Goal: Information Seeking & Learning: Learn about a topic

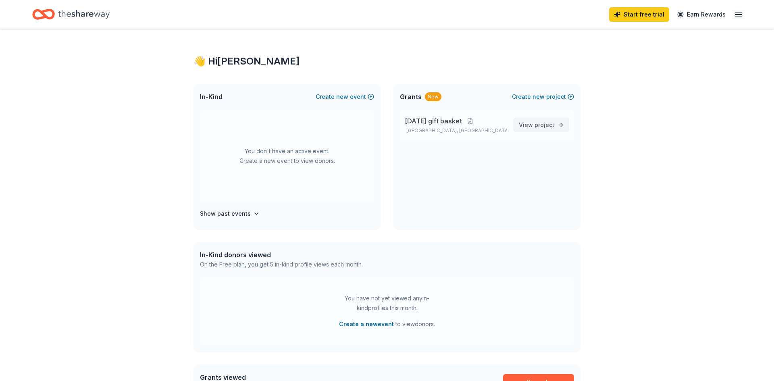
click at [541, 125] on span "project" at bounding box center [545, 124] width 20 height 7
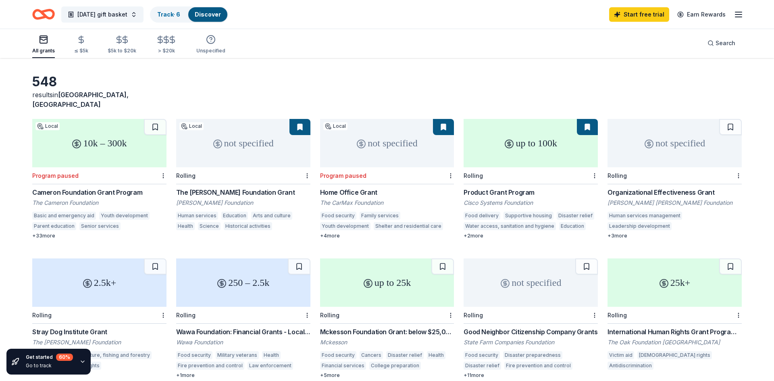
scroll to position [22, 0]
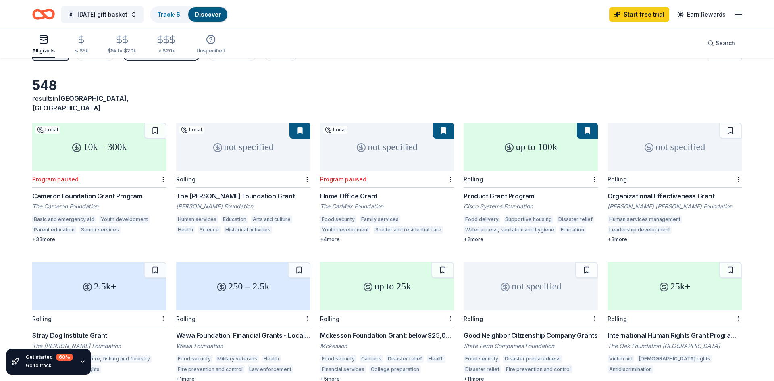
click at [475, 236] on div "+ 2 more" at bounding box center [531, 239] width 134 height 6
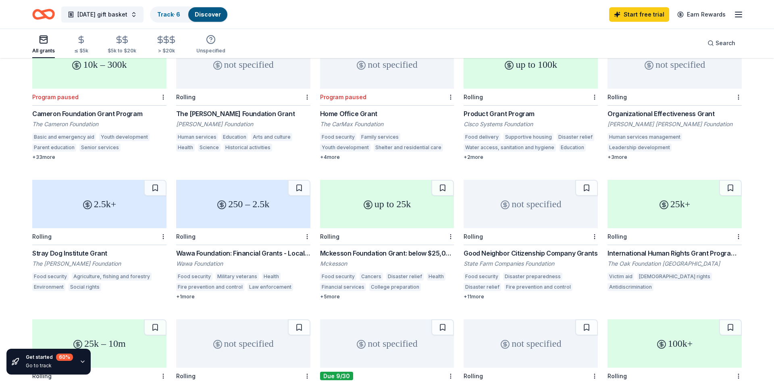
scroll to position [108, 0]
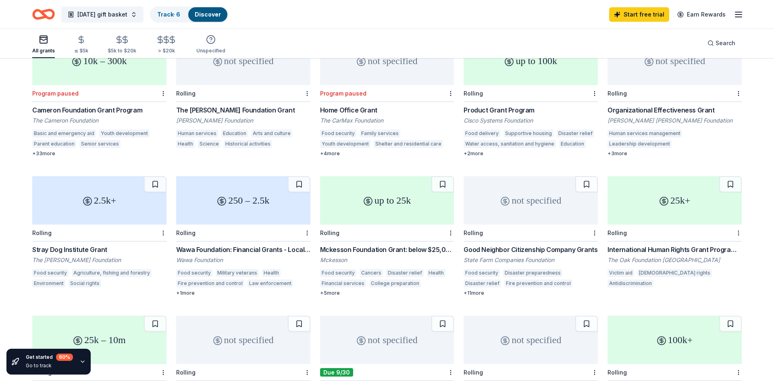
click at [385, 212] on div "up to 25k" at bounding box center [387, 200] width 134 height 48
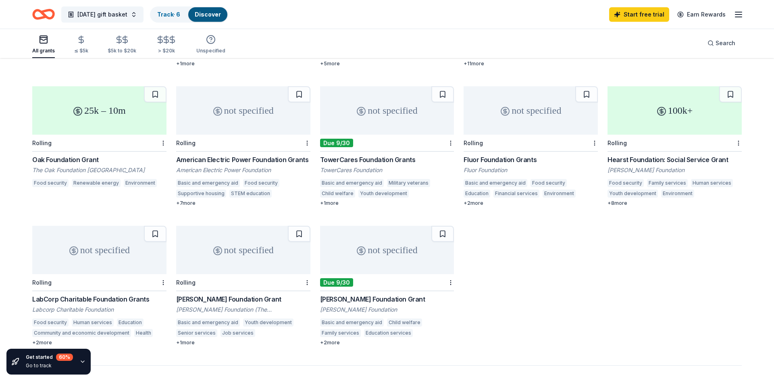
scroll to position [312, 0]
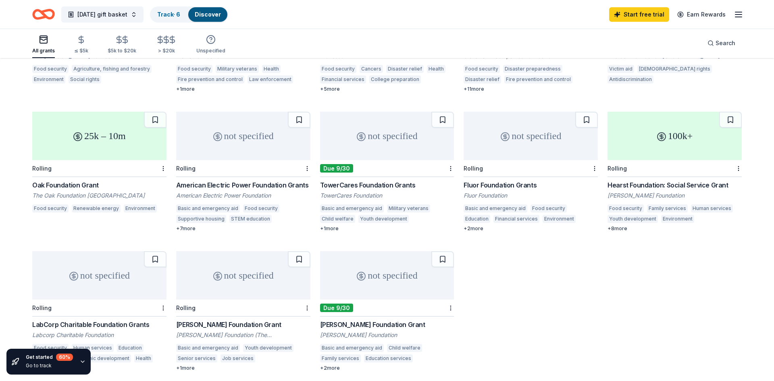
click at [226, 180] on div "American Electric Power Foundation Grants" at bounding box center [243, 185] width 134 height 10
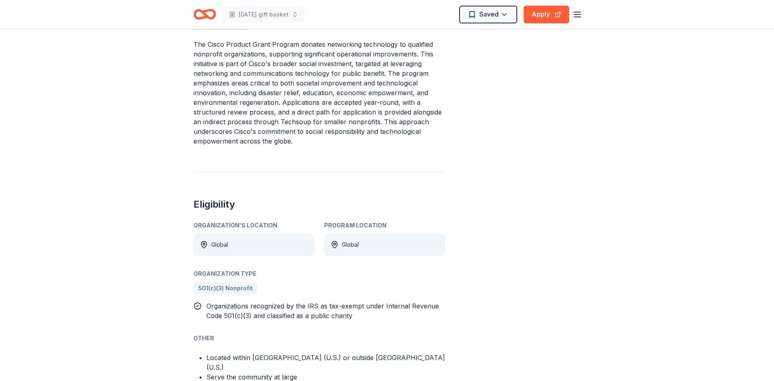
scroll to position [287, 0]
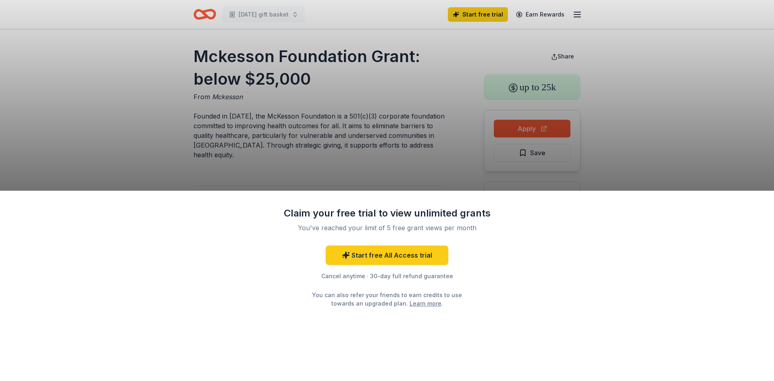
click at [481, 12] on div "Claim your free trial to view unlimited grants You've reached your limit of 5 f…" at bounding box center [387, 190] width 774 height 381
click at [386, 257] on link "Start free All Access trial" at bounding box center [387, 254] width 123 height 19
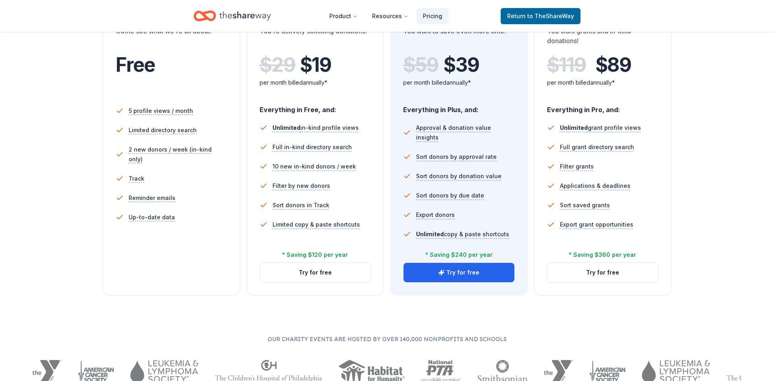
scroll to position [181, 0]
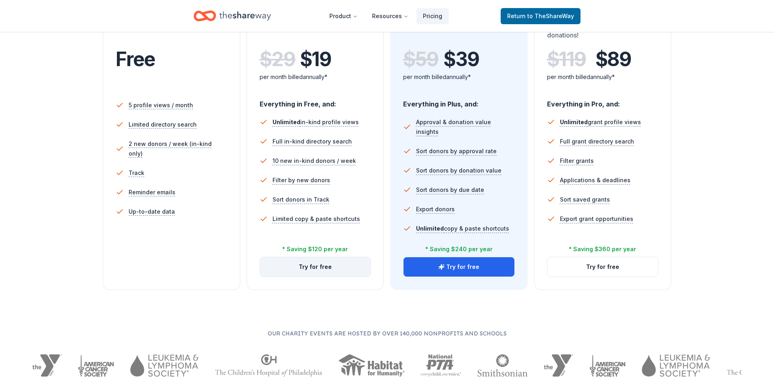
click at [312, 266] on button "Try for free" at bounding box center [315, 266] width 111 height 19
